Goal: Task Accomplishment & Management: Use online tool/utility

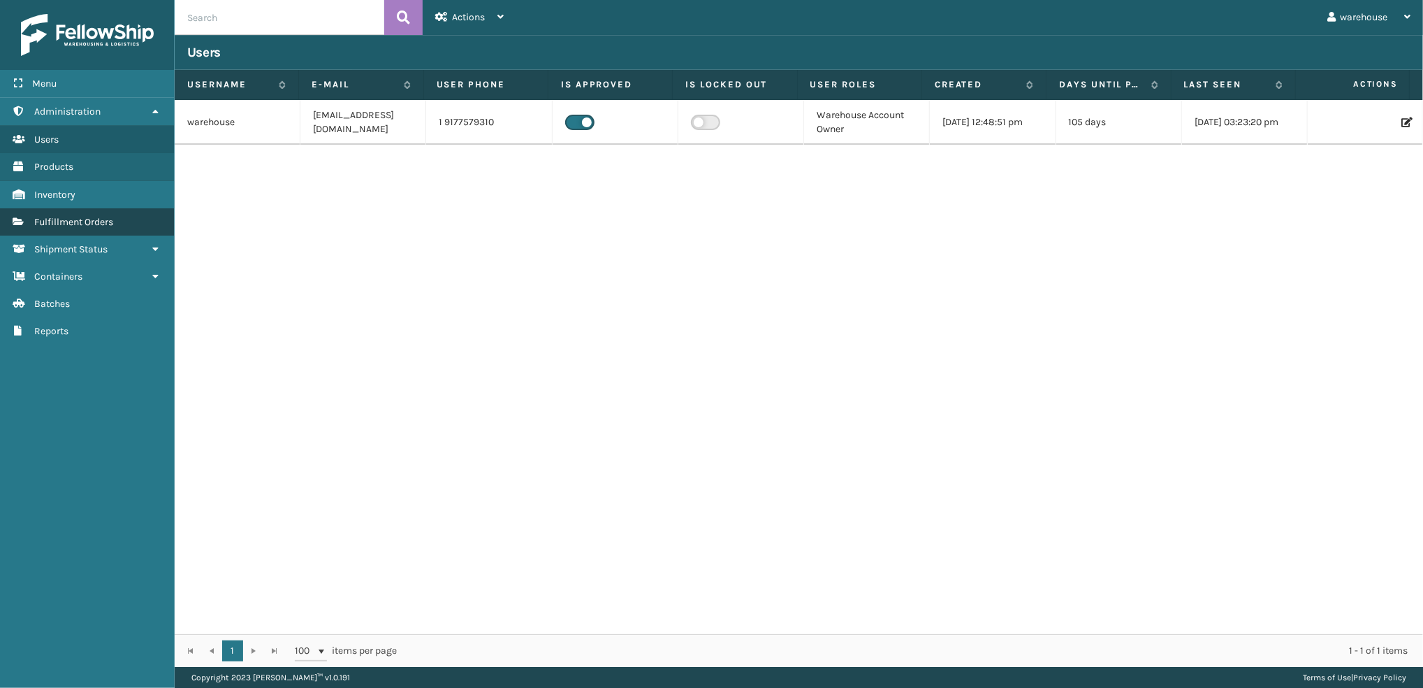
click at [119, 212] on link "Fulfillment Orders" at bounding box center [87, 221] width 174 height 27
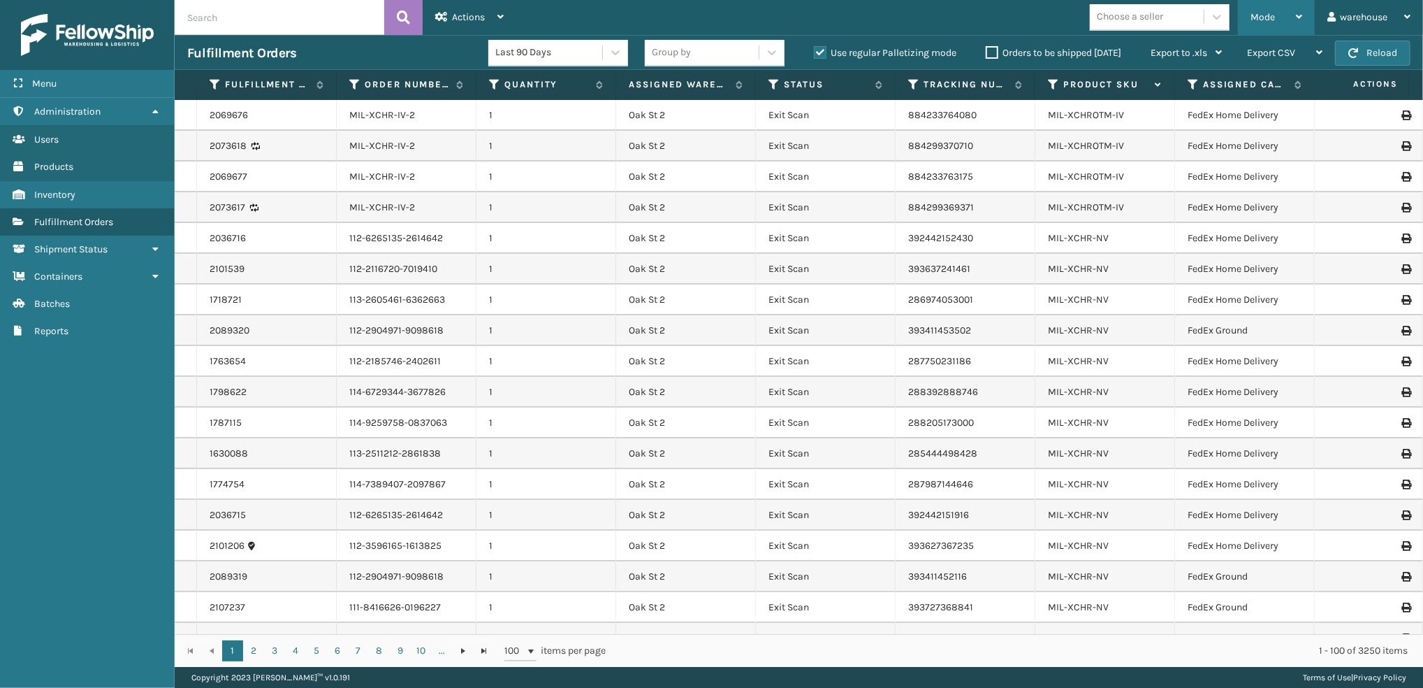
click at [1259, 20] on span "Mode" at bounding box center [1263, 17] width 24 height 12
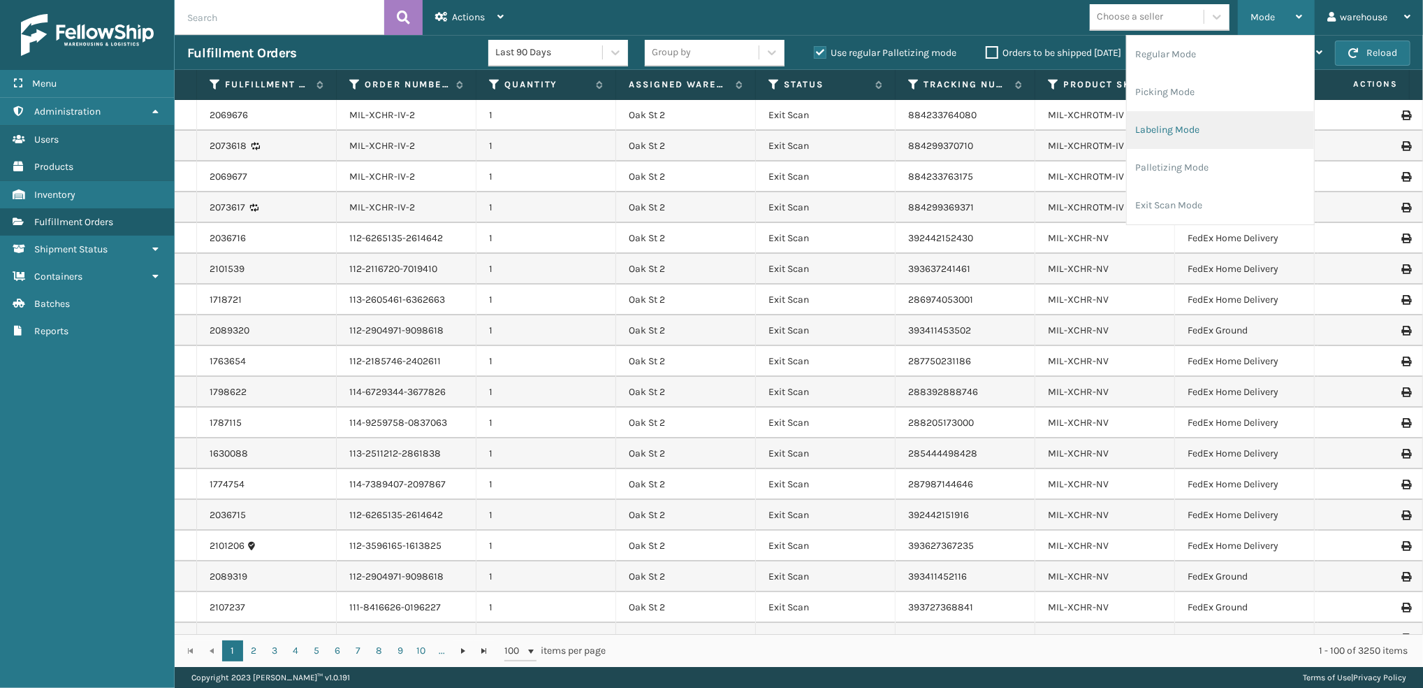
click at [1250, 125] on li "Labeling Mode" at bounding box center [1220, 130] width 187 height 38
